Goal: Task Accomplishment & Management: Use online tool/utility

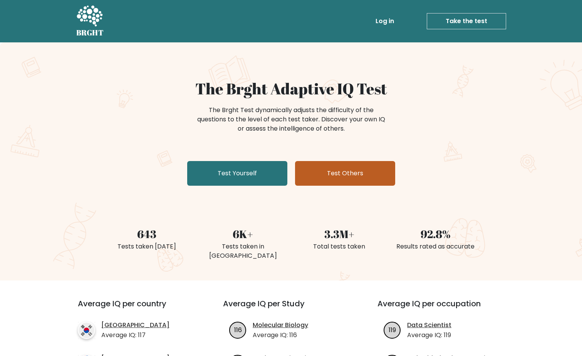
click at [320, 176] on link "Test Others" at bounding box center [345, 173] width 100 height 25
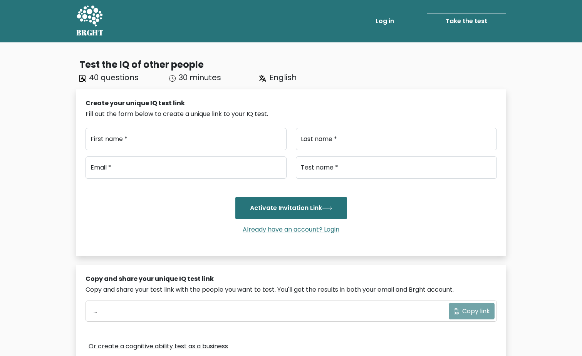
click at [481, 60] on div "Test the IQ of other people" at bounding box center [292, 65] width 427 height 14
click at [472, 20] on link "Take the test" at bounding box center [466, 21] width 79 height 16
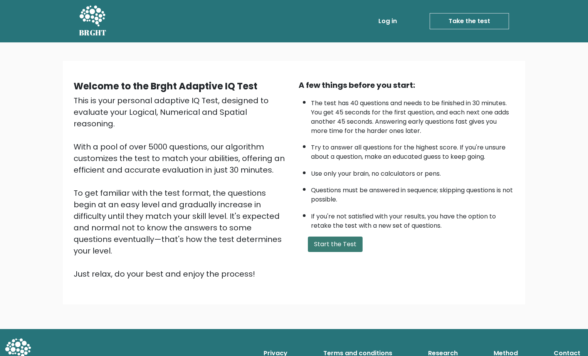
click at [342, 242] on button "Start the Test" at bounding box center [335, 243] width 55 height 15
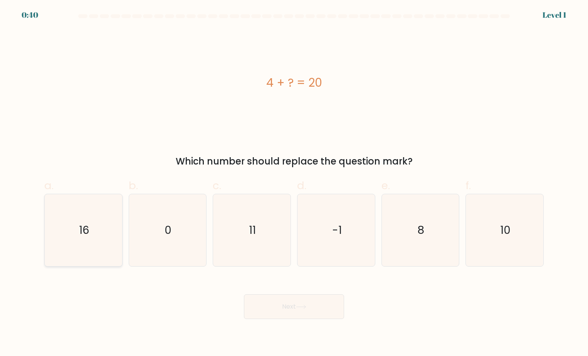
click at [79, 241] on icon "16" at bounding box center [83, 230] width 72 height 72
click at [294, 183] on input "a. 16" at bounding box center [294, 180] width 0 height 5
radio input "true"
click at [278, 309] on button "Next" at bounding box center [294, 306] width 100 height 25
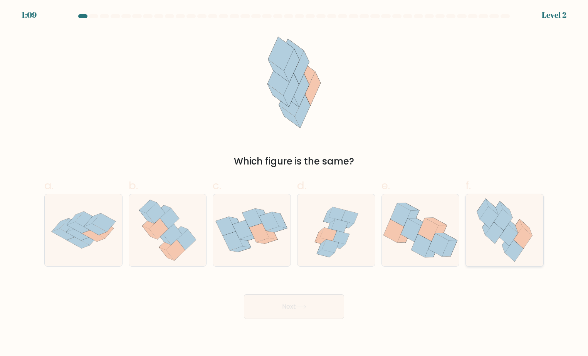
click at [515, 230] on icon at bounding box center [511, 225] width 12 height 16
click at [294, 183] on input "f." at bounding box center [294, 180] width 0 height 5
radio input "true"
drag, startPoint x: 315, startPoint y: 303, endPoint x: 311, endPoint y: 301, distance: 4.9
click at [315, 303] on button "Next" at bounding box center [294, 306] width 100 height 25
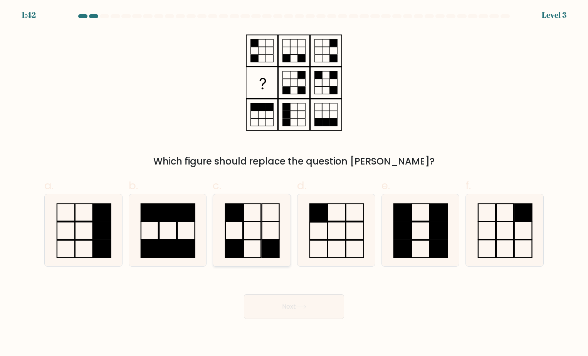
click at [243, 223] on rect at bounding box center [251, 230] width 17 height 18
click at [294, 183] on input "c." at bounding box center [294, 180] width 0 height 5
radio input "true"
click at [312, 306] on button "Next" at bounding box center [294, 306] width 100 height 25
